Goal: Task Accomplishment & Management: Manage account settings

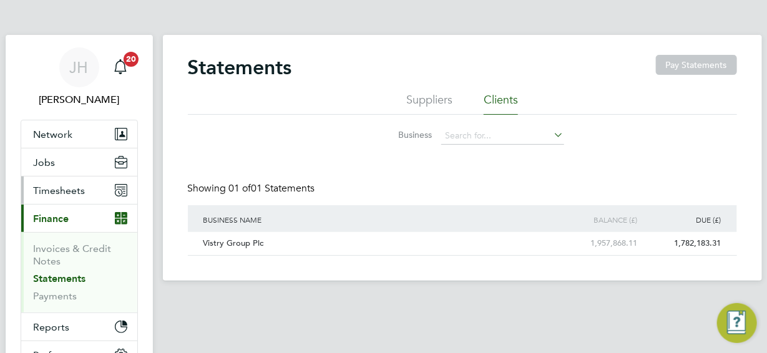
click at [56, 192] on span "Timesheets" at bounding box center [60, 191] width 52 height 12
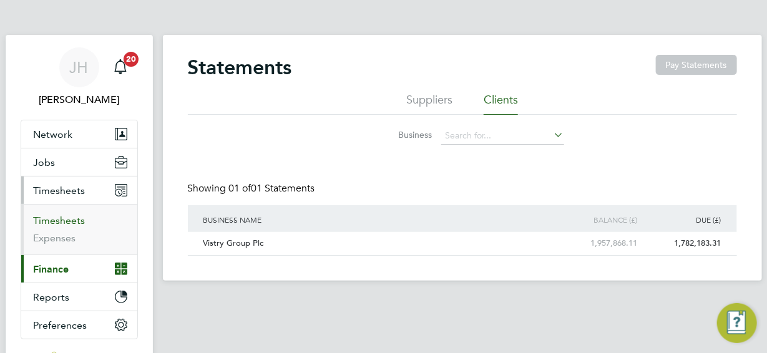
click at [62, 220] on link "Timesheets" at bounding box center [60, 221] width 52 height 12
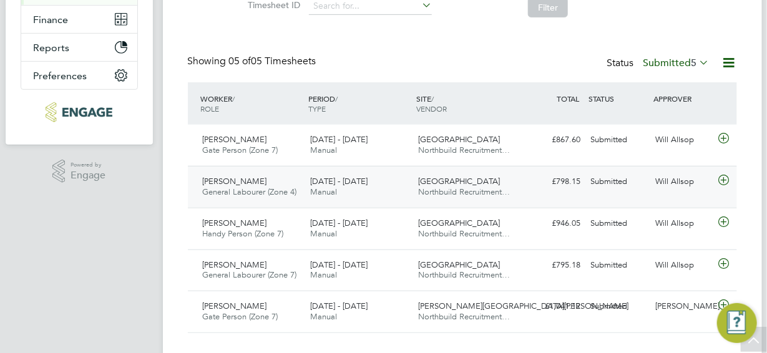
scroll to position [273, 0]
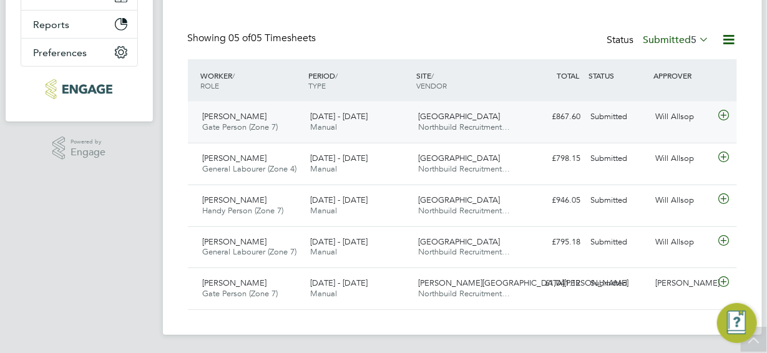
click at [721, 114] on icon at bounding box center [724, 115] width 16 height 10
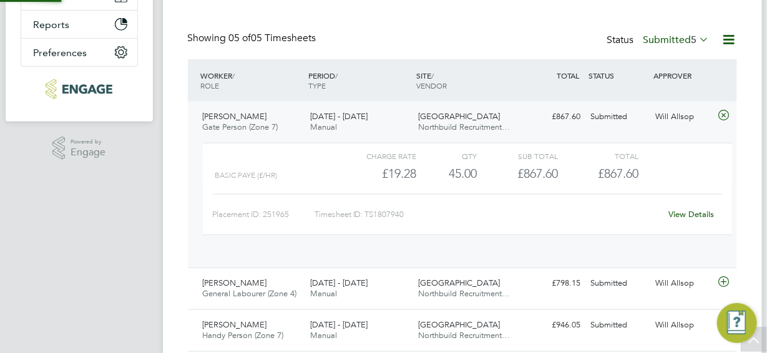
scroll to position [21, 121]
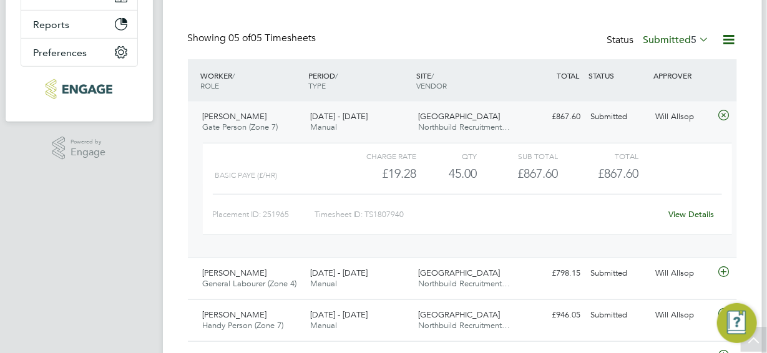
click at [681, 212] on link "View Details" at bounding box center [691, 214] width 46 height 11
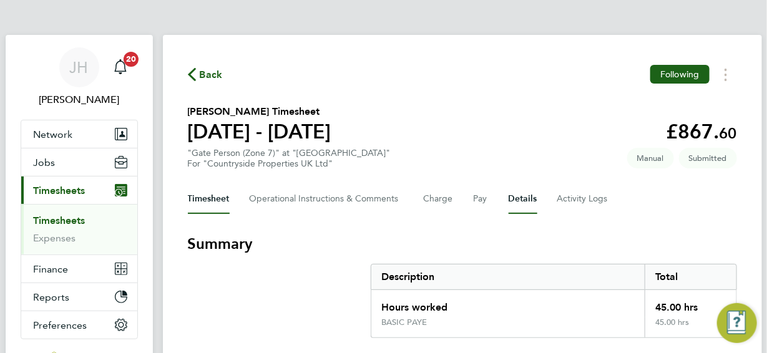
click at [519, 198] on button "Details" at bounding box center [522, 199] width 29 height 30
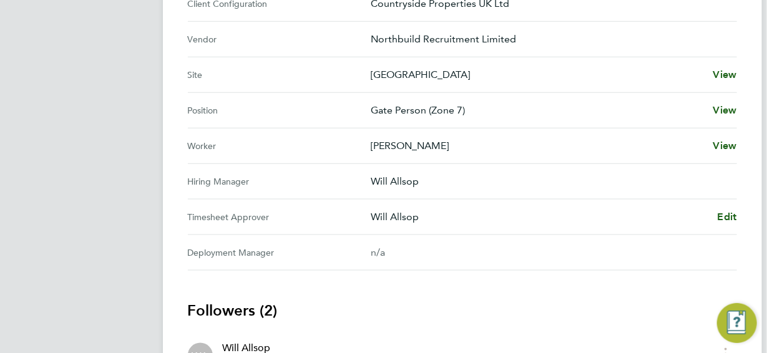
scroll to position [499, 0]
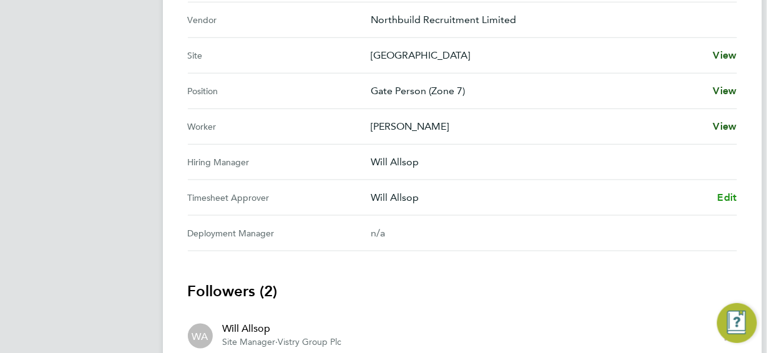
click at [732, 197] on span "Edit" at bounding box center [726, 198] width 19 height 12
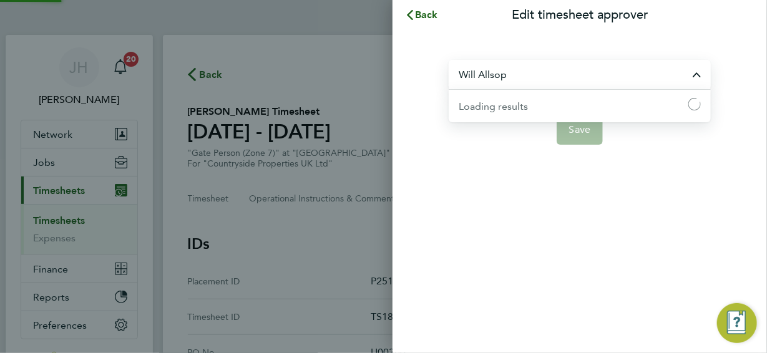
click at [507, 74] on input "Will Allsop" at bounding box center [580, 74] width 262 height 29
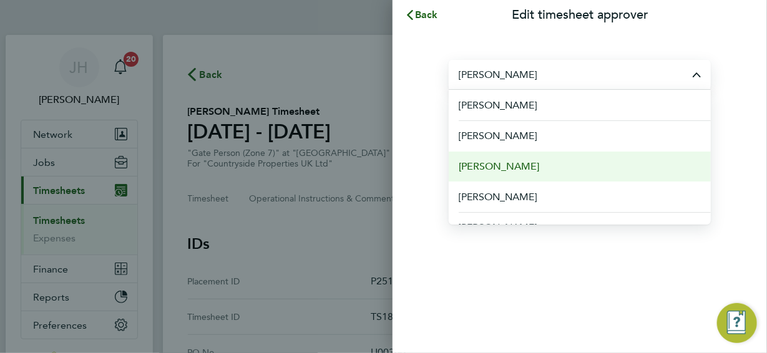
click at [504, 167] on span "[PERSON_NAME]" at bounding box center [499, 166] width 80 height 15
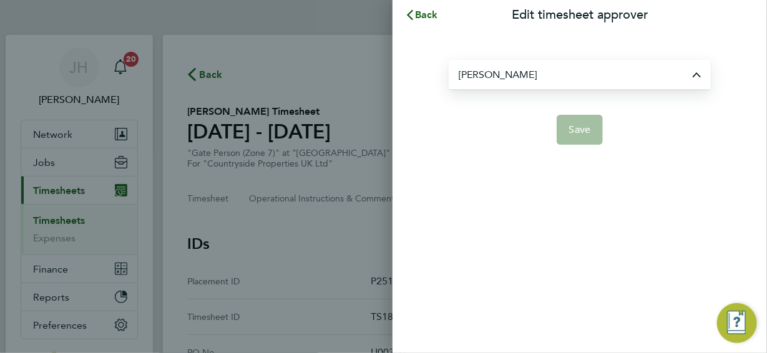
type input "[PERSON_NAME]"
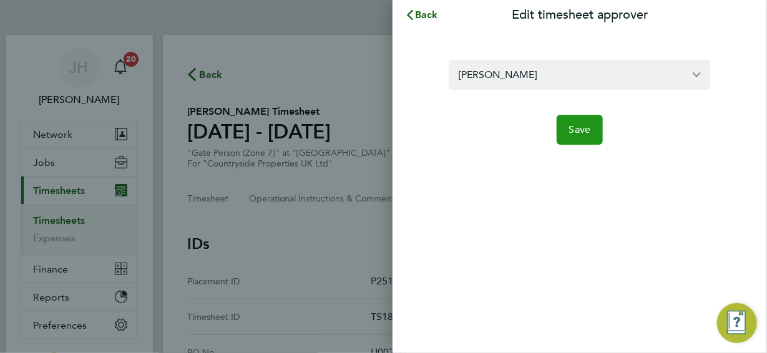
click at [581, 127] on span "Save" at bounding box center [580, 130] width 22 height 12
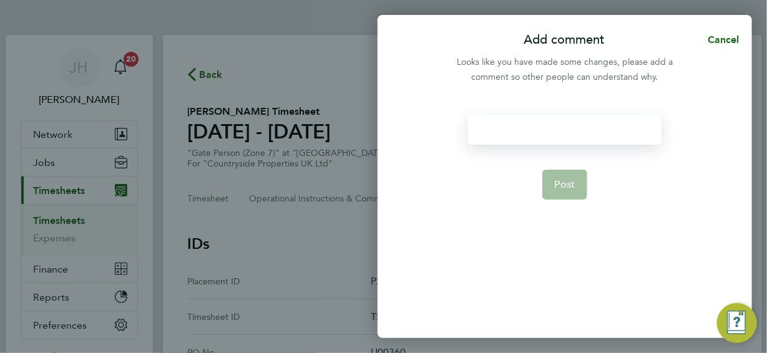
click at [497, 127] on div at bounding box center [564, 130] width 193 height 30
click at [484, 130] on div at bounding box center [564, 130] width 193 height 30
drag, startPoint x: 550, startPoint y: 130, endPoint x: 538, endPoint y: 129, distance: 12.5
click at [535, 130] on div "correct approver" at bounding box center [564, 130] width 193 height 30
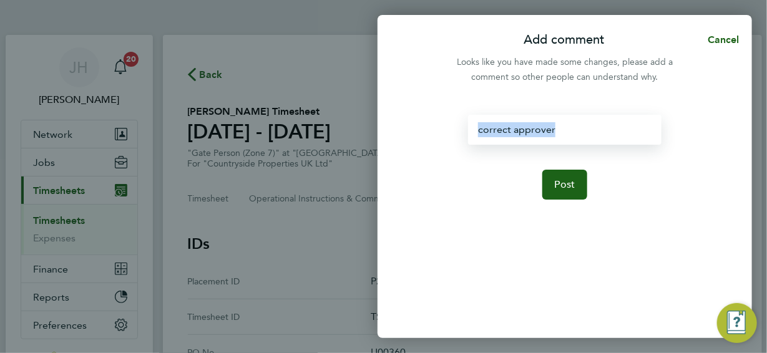
drag, startPoint x: 552, startPoint y: 125, endPoint x: 481, endPoint y: 132, distance: 71.5
click at [477, 136] on div "correct approver" at bounding box center [564, 130] width 193 height 30
copy div "correct approver"
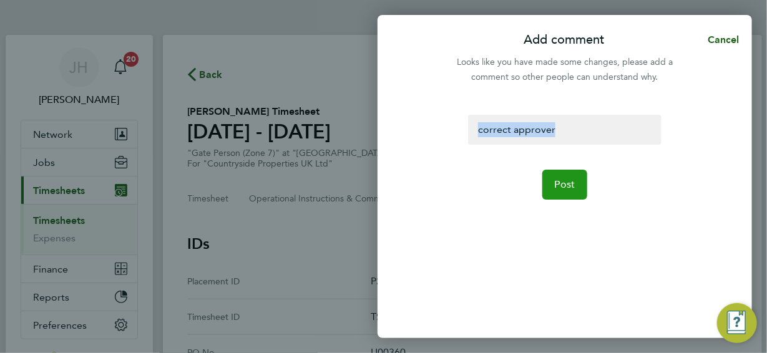
click at [560, 187] on span "Post" at bounding box center [565, 184] width 21 height 12
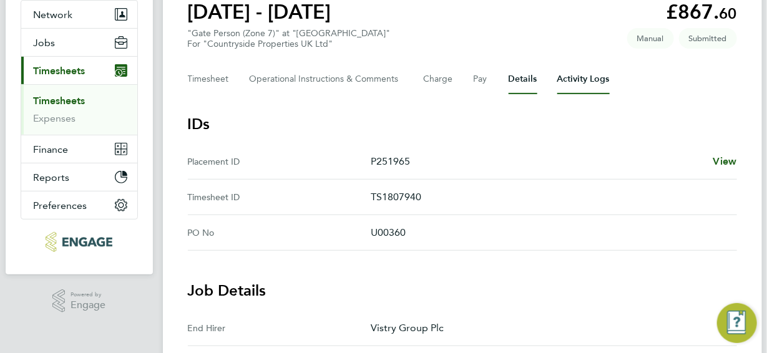
scroll to position [125, 0]
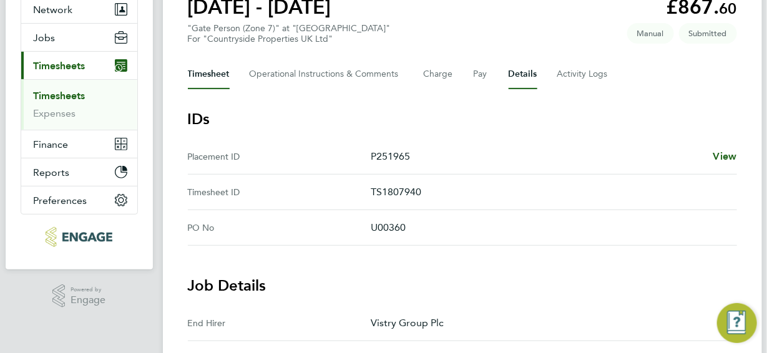
click at [205, 74] on button "Timesheet" at bounding box center [209, 74] width 42 height 30
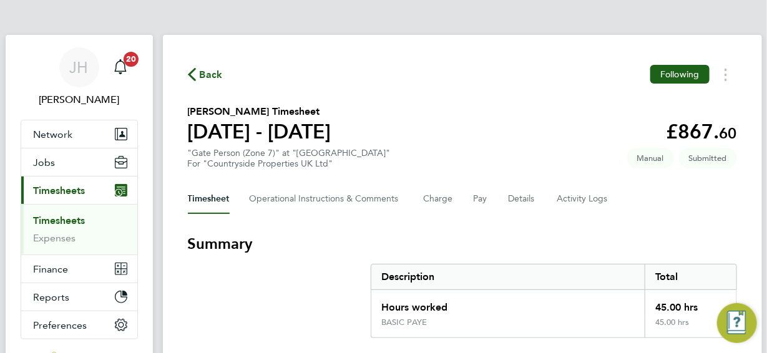
click at [203, 75] on span "Back" at bounding box center [211, 74] width 23 height 15
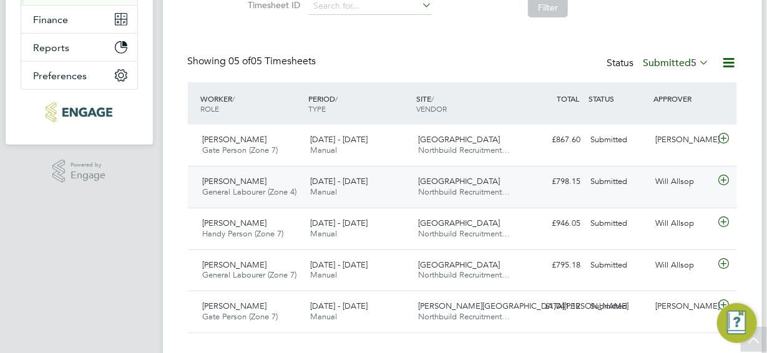
click at [722, 179] on icon at bounding box center [724, 180] width 16 height 10
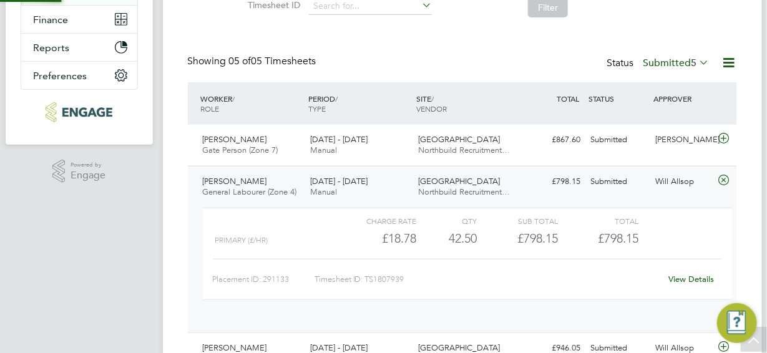
scroll to position [21, 121]
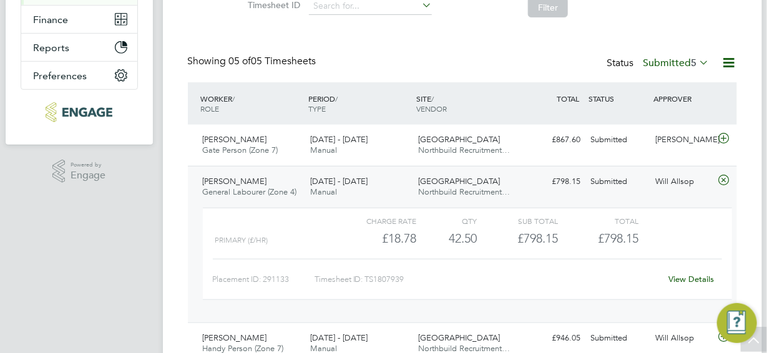
click at [679, 276] on link "View Details" at bounding box center [691, 279] width 46 height 11
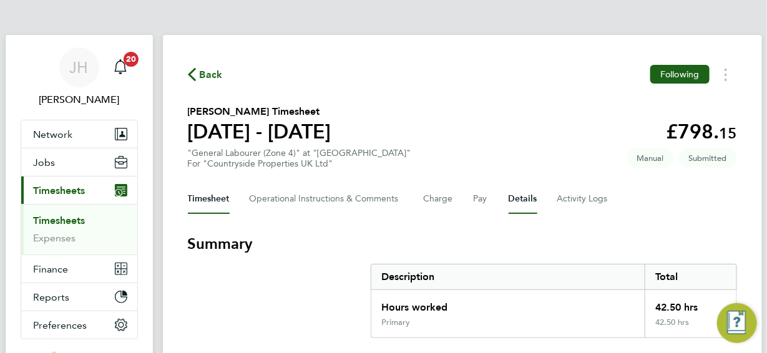
click at [524, 197] on button "Details" at bounding box center [522, 199] width 29 height 30
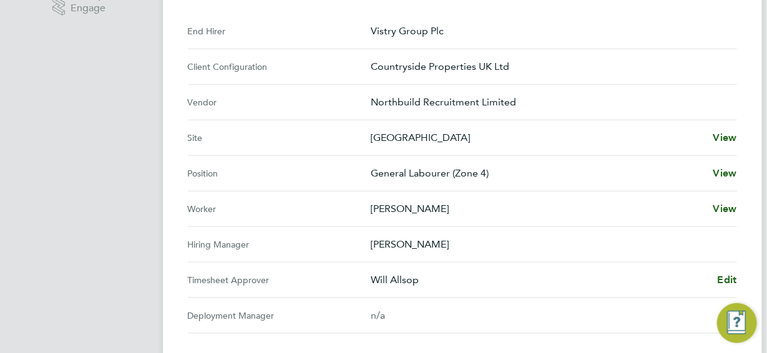
scroll to position [437, 0]
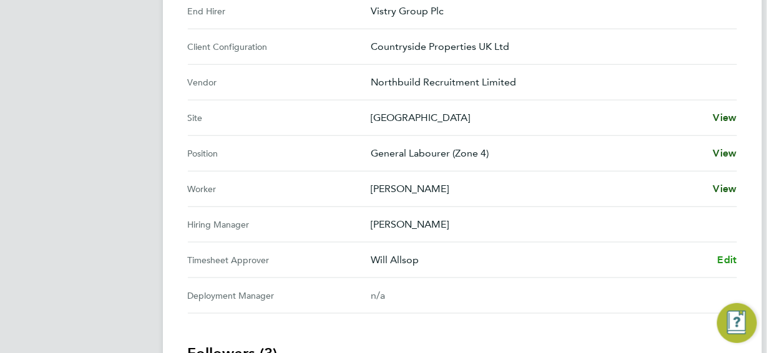
click at [730, 258] on span "Edit" at bounding box center [726, 260] width 19 height 12
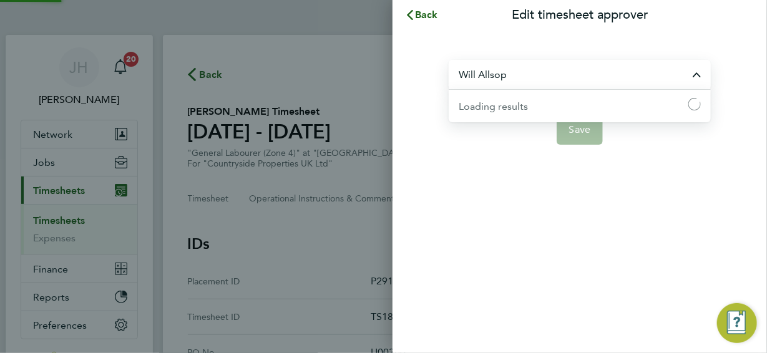
click at [506, 74] on input "Will Allsop" at bounding box center [580, 74] width 262 height 29
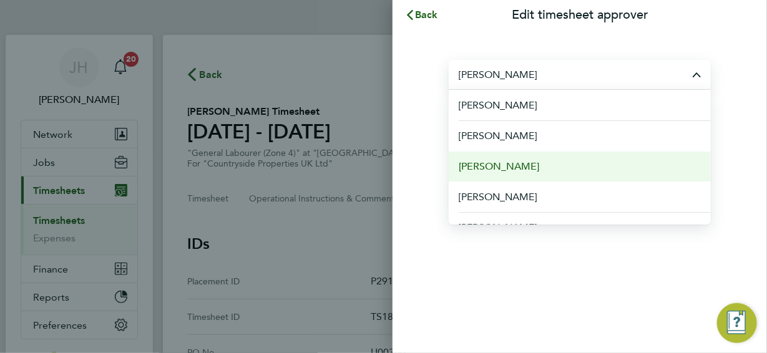
click at [494, 166] on span "[PERSON_NAME]" at bounding box center [499, 166] width 80 height 15
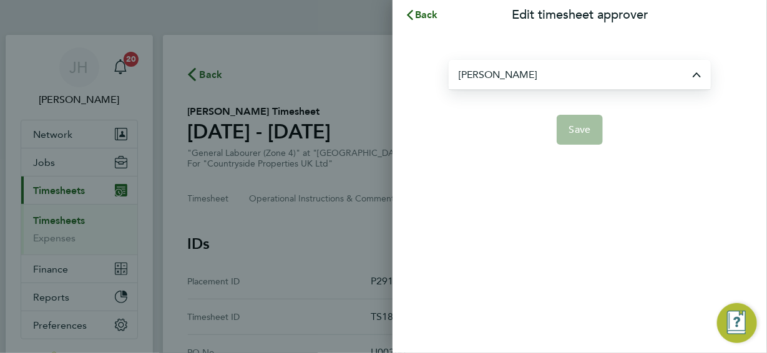
type input "[PERSON_NAME]"
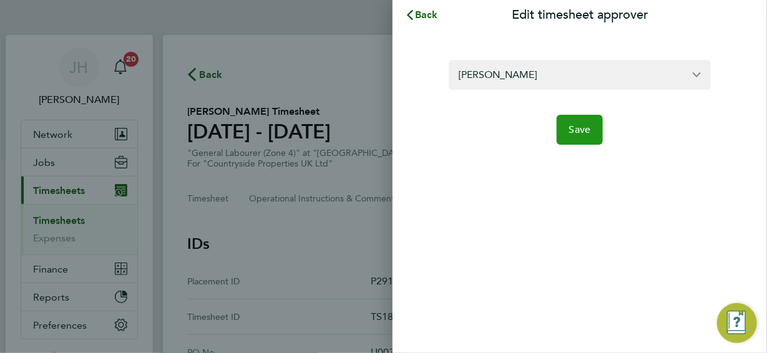
click at [580, 130] on span "Save" at bounding box center [580, 130] width 22 height 12
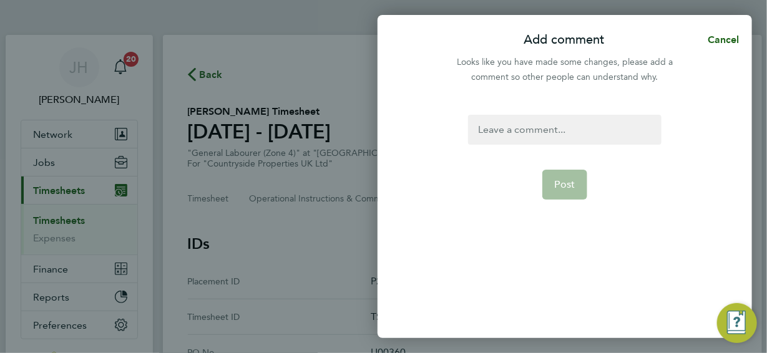
click at [494, 126] on div at bounding box center [564, 130] width 193 height 30
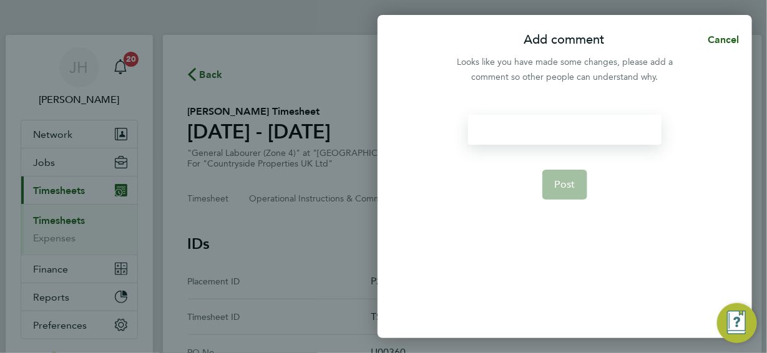
click at [488, 125] on div at bounding box center [564, 130] width 193 height 30
paste div
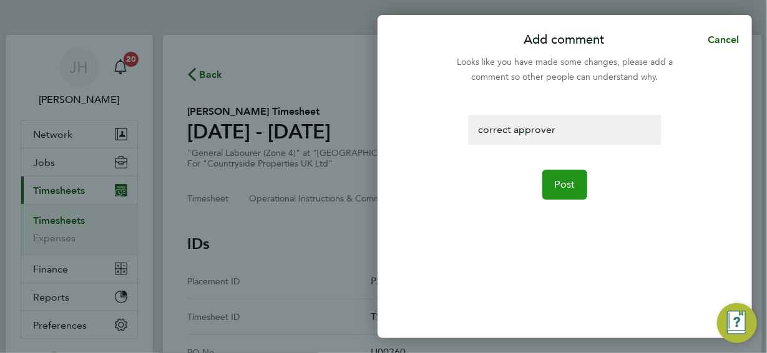
click at [566, 182] on span "Post" at bounding box center [565, 184] width 21 height 12
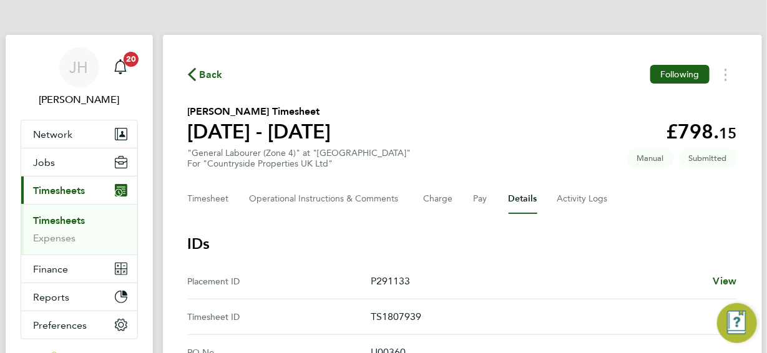
click at [210, 74] on span "Back" at bounding box center [211, 74] width 23 height 15
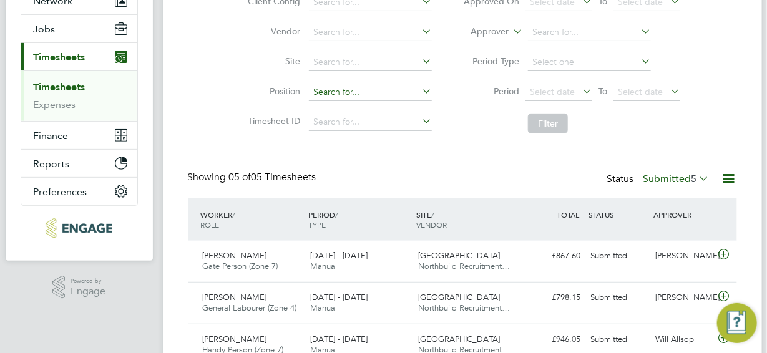
scroll to position [273, 0]
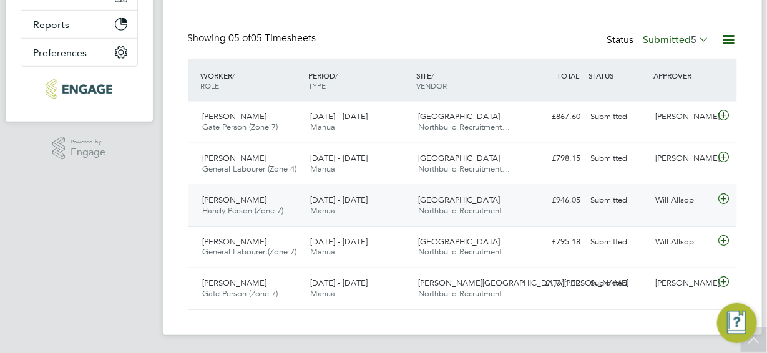
click at [722, 199] on icon at bounding box center [724, 199] width 16 height 10
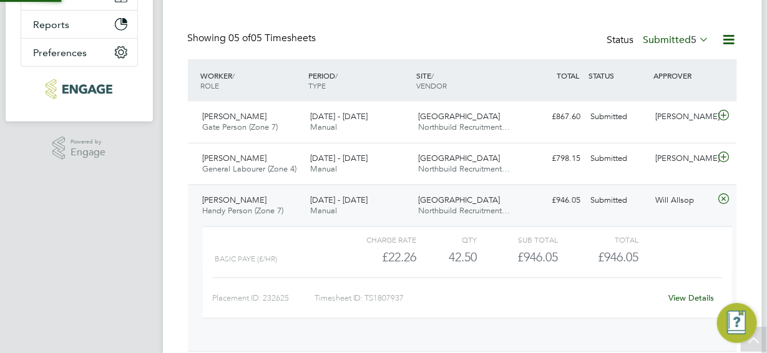
scroll to position [21, 121]
click at [688, 299] on link "View Details" at bounding box center [691, 298] width 46 height 11
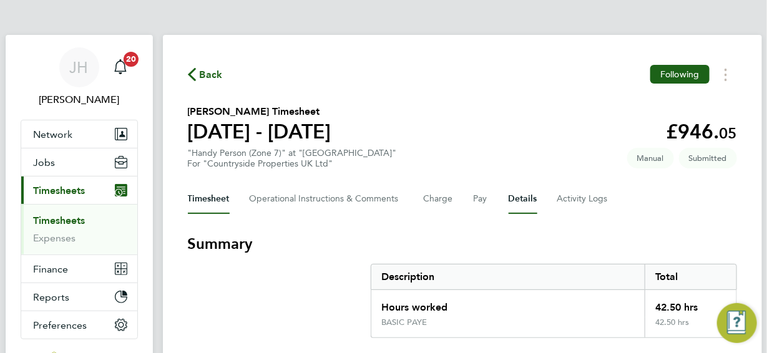
click at [520, 198] on button "Details" at bounding box center [522, 199] width 29 height 30
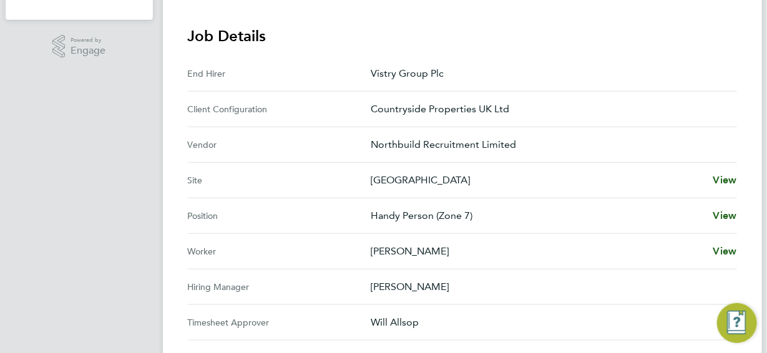
scroll to position [499, 0]
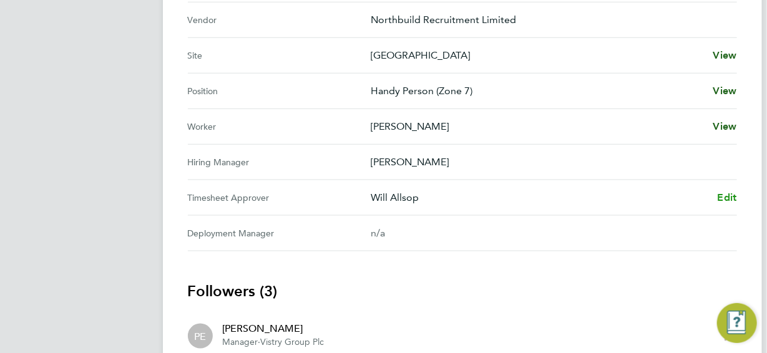
click at [726, 198] on span "Edit" at bounding box center [726, 198] width 19 height 12
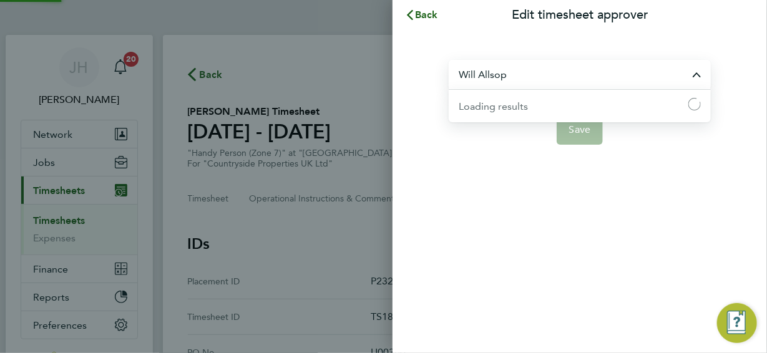
click at [509, 74] on input "Will Allsop" at bounding box center [580, 74] width 262 height 29
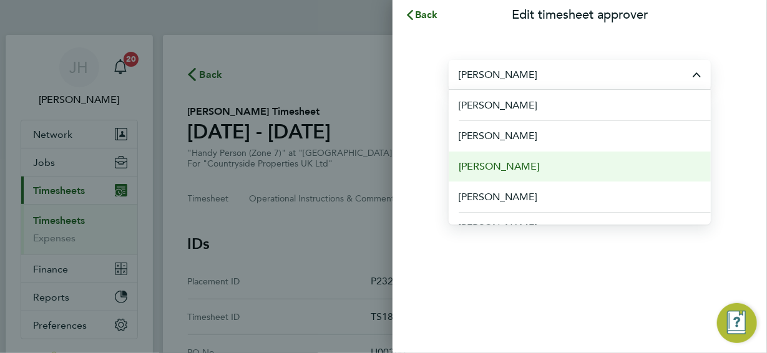
click at [494, 166] on span "[PERSON_NAME]" at bounding box center [499, 166] width 80 height 15
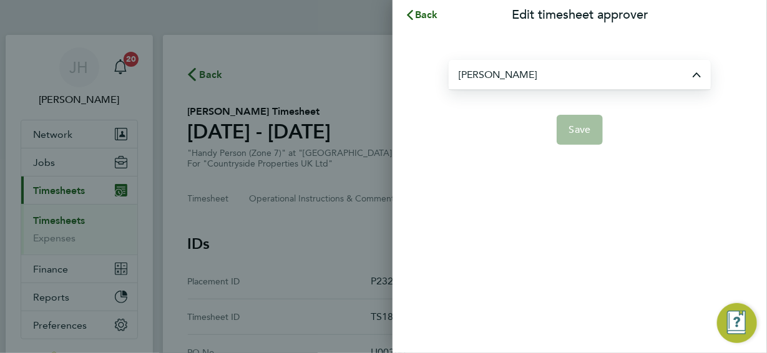
type input "[PERSON_NAME]"
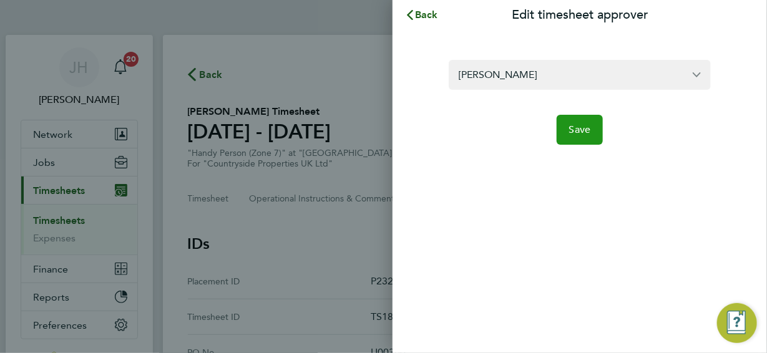
click at [580, 125] on span "Save" at bounding box center [580, 130] width 22 height 12
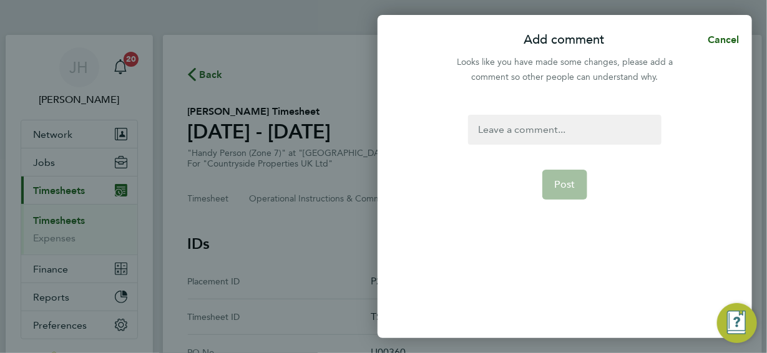
click at [504, 127] on div at bounding box center [564, 130] width 193 height 30
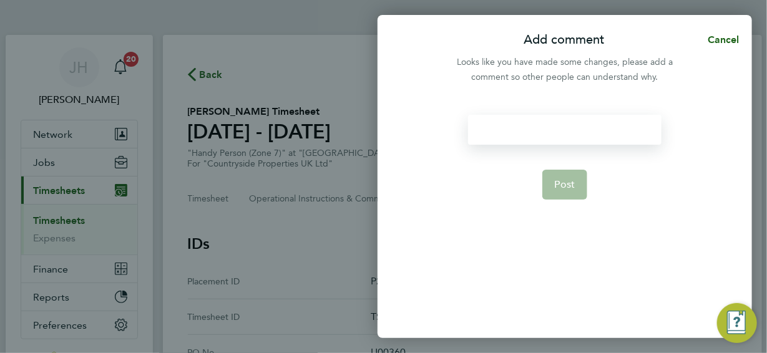
click at [493, 130] on div at bounding box center [564, 130] width 193 height 30
paste div
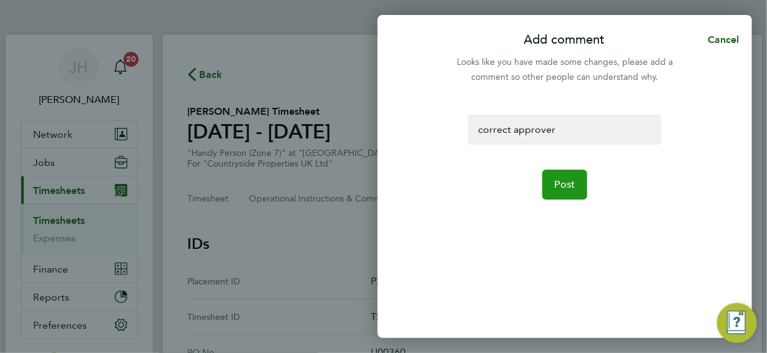
click at [573, 188] on span "Post" at bounding box center [565, 184] width 21 height 12
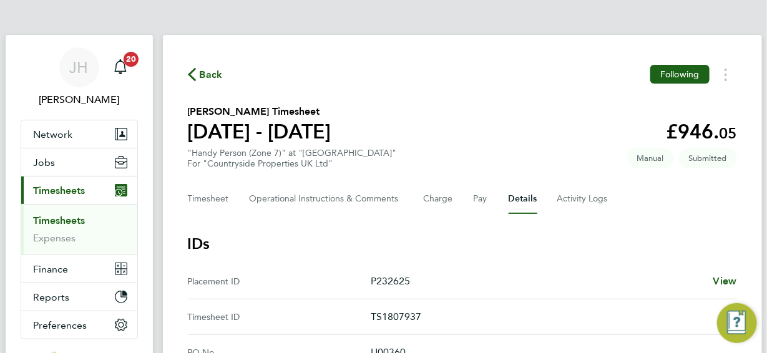
click at [210, 75] on span "Back" at bounding box center [211, 74] width 23 height 15
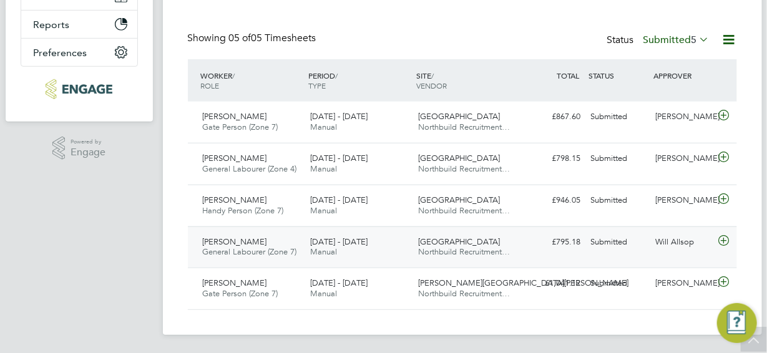
click at [724, 239] on icon at bounding box center [724, 241] width 16 height 10
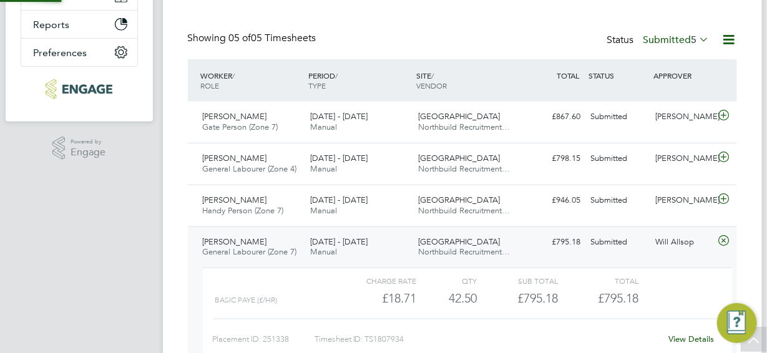
scroll to position [21, 121]
click at [687, 338] on link "View Details" at bounding box center [691, 339] width 46 height 11
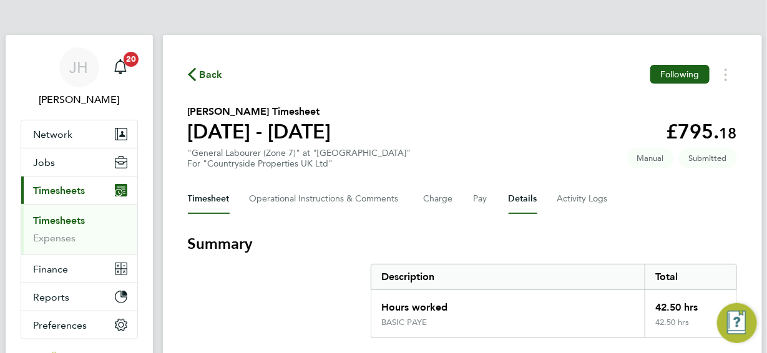
click at [522, 197] on button "Details" at bounding box center [522, 199] width 29 height 30
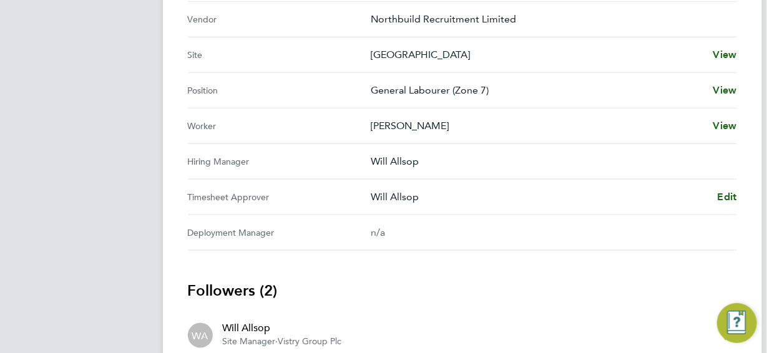
scroll to position [561, 0]
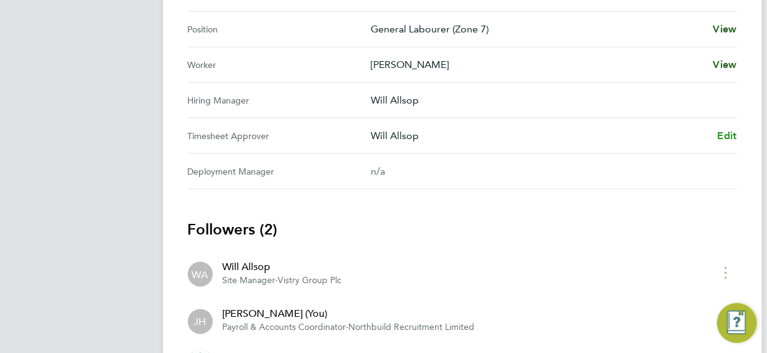
click at [725, 134] on span "Edit" at bounding box center [726, 136] width 19 height 12
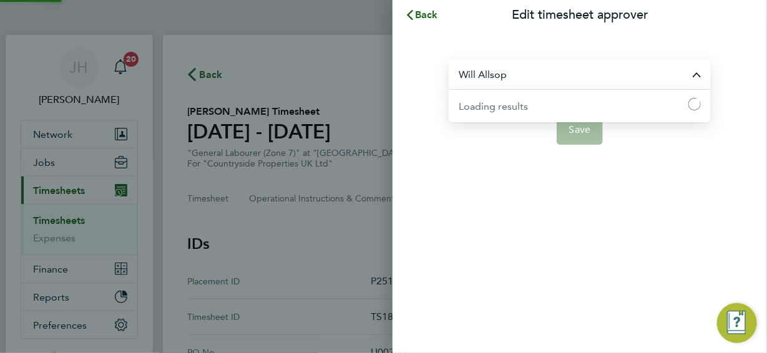
click at [505, 74] on input "Will Allsop" at bounding box center [580, 74] width 262 height 29
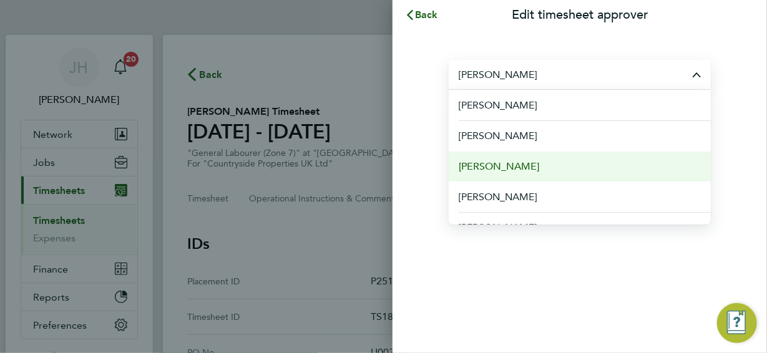
click at [497, 164] on span "[PERSON_NAME]" at bounding box center [499, 166] width 80 height 15
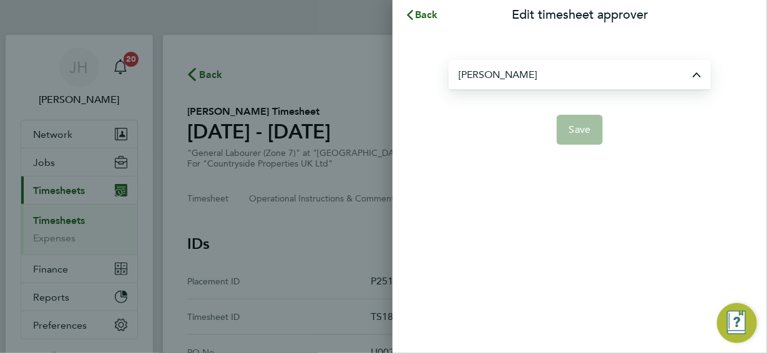
type input "[PERSON_NAME]"
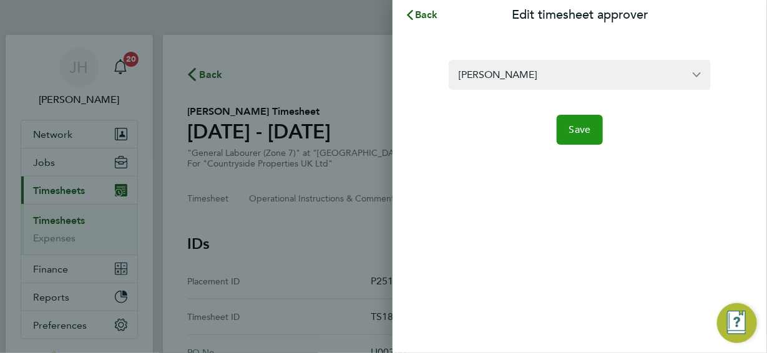
click at [578, 133] on span "Save" at bounding box center [580, 130] width 22 height 12
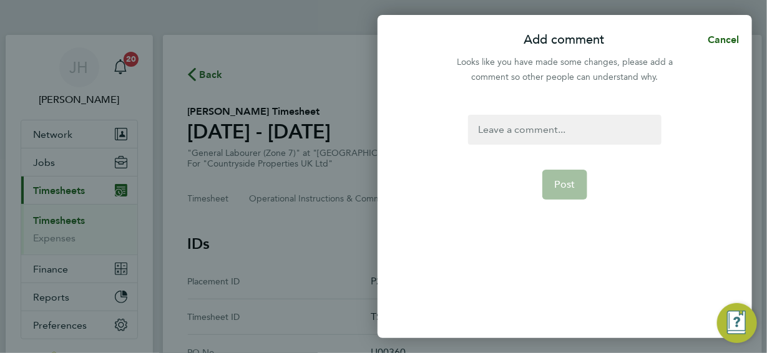
click at [492, 127] on div at bounding box center [564, 130] width 193 height 30
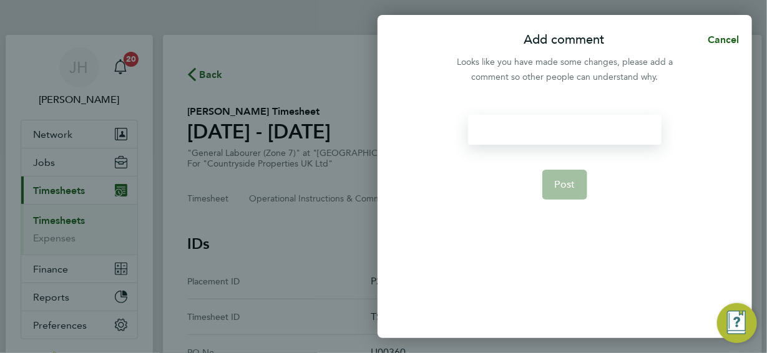
click at [484, 127] on div at bounding box center [564, 130] width 193 height 30
paste div
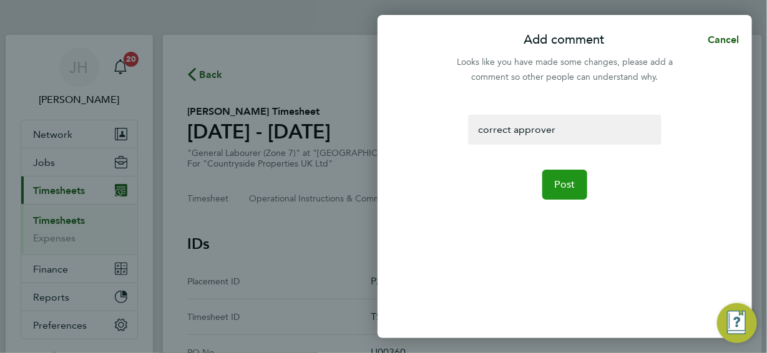
click at [557, 183] on span "Post" at bounding box center [565, 184] width 21 height 12
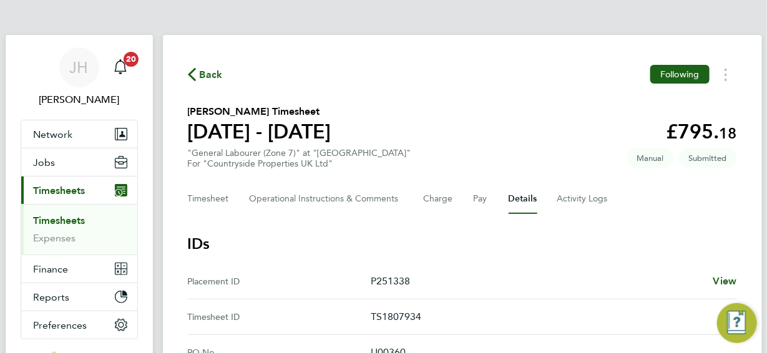
click at [208, 76] on span "Back" at bounding box center [211, 74] width 23 height 15
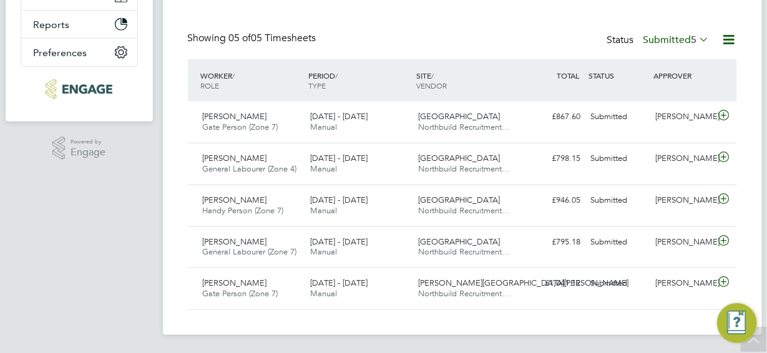
scroll to position [98, 0]
